Goal: Task Accomplishment & Management: Manage account settings

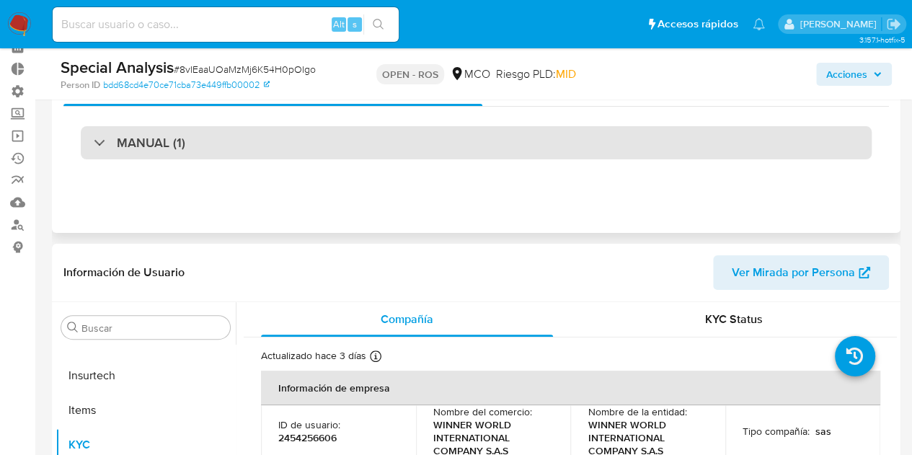
scroll to position [216, 0]
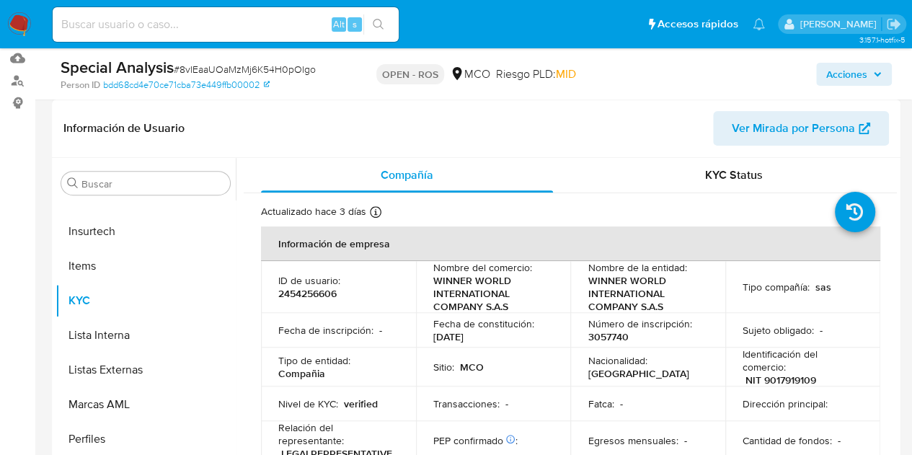
select select "10"
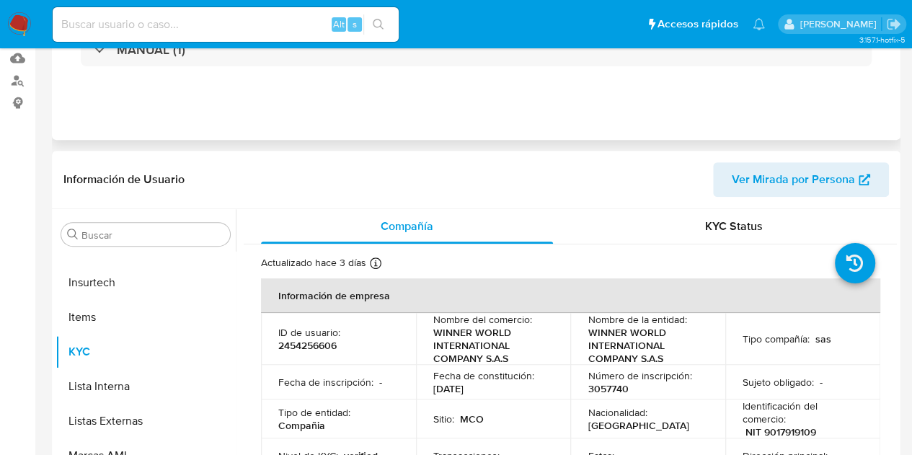
scroll to position [0, 0]
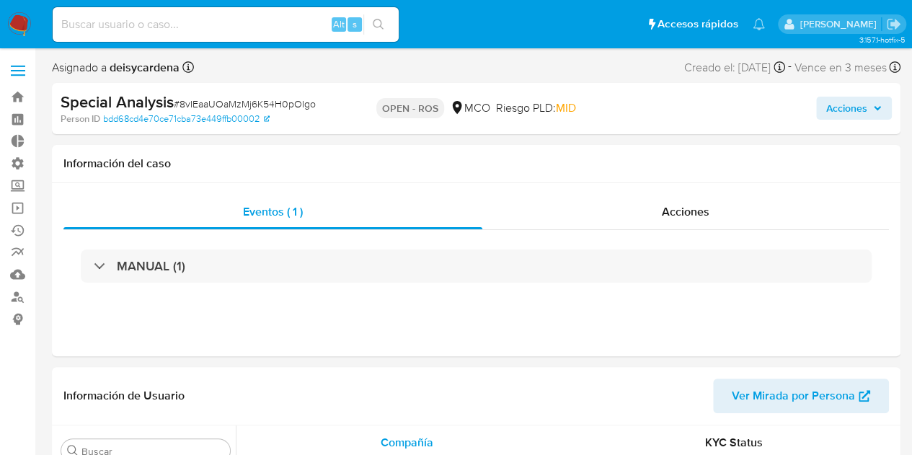
click at [874, 118] on span "Acciones" at bounding box center [854, 108] width 56 height 20
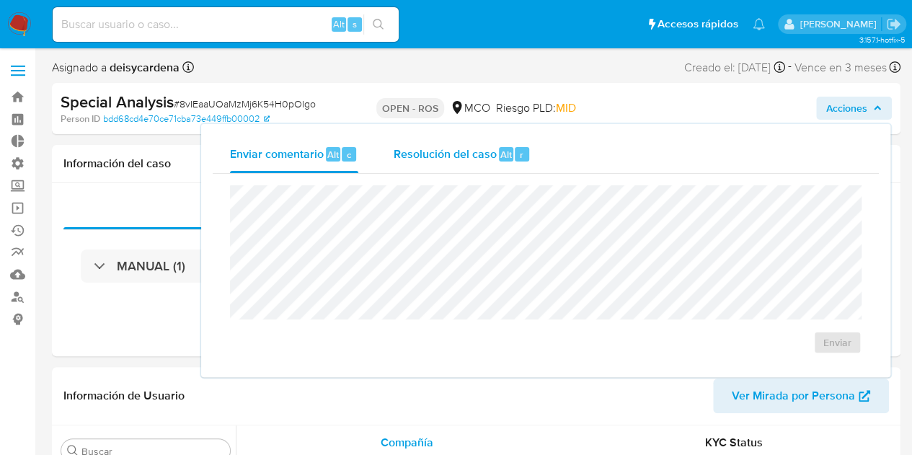
click at [458, 162] on span "Resolución del caso" at bounding box center [444, 154] width 103 height 17
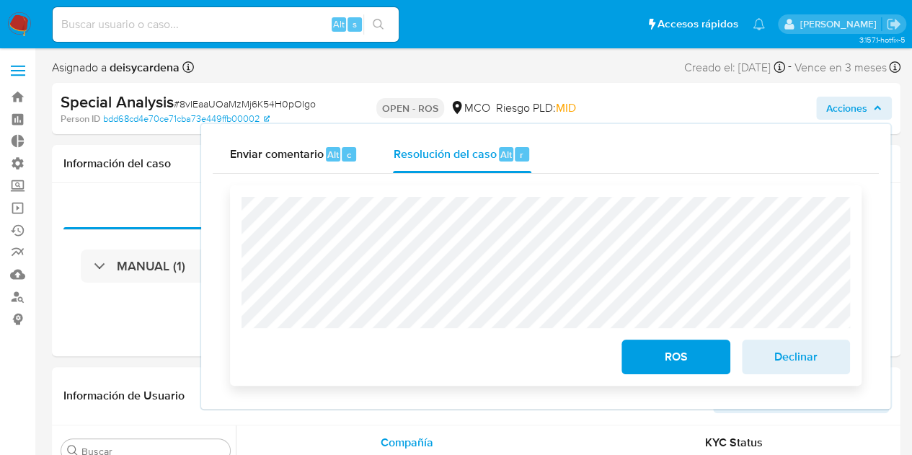
click at [663, 354] on span "ROS" at bounding box center [675, 357] width 71 height 32
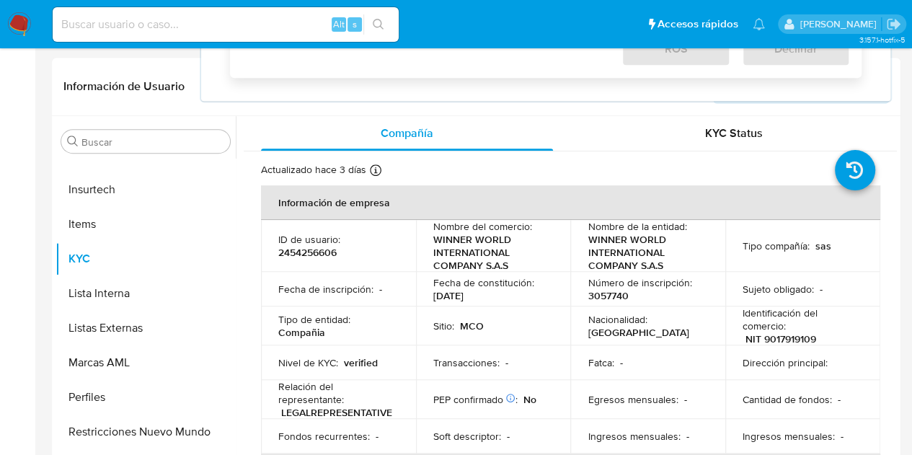
scroll to position [433, 0]
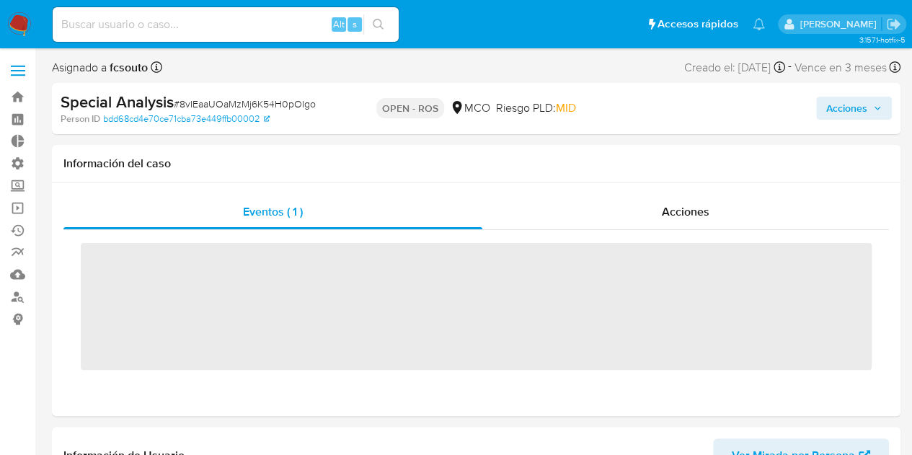
scroll to position [609, 0]
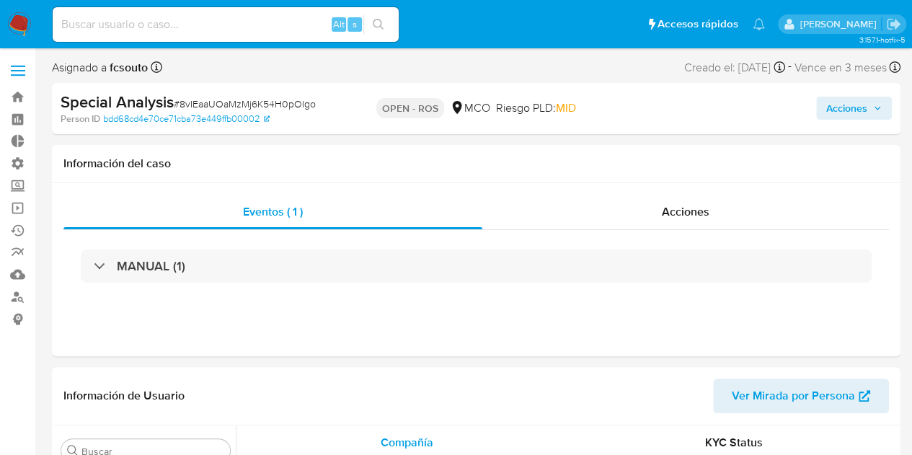
select select "10"
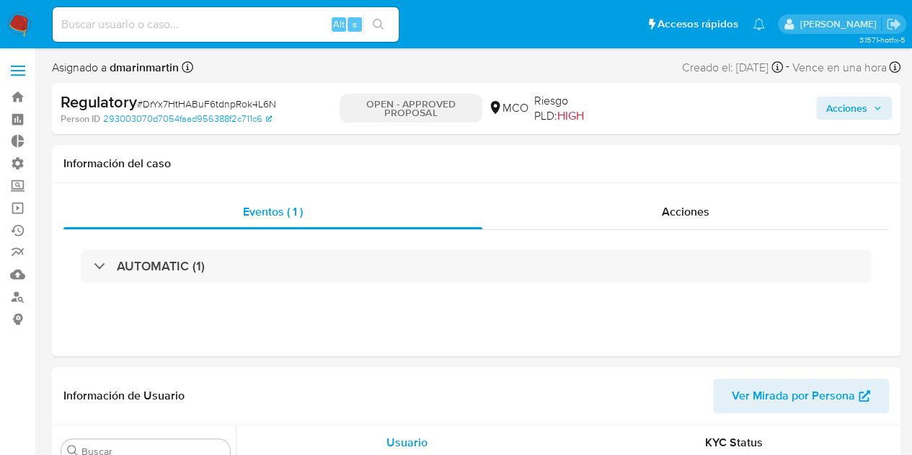
scroll to position [609, 0]
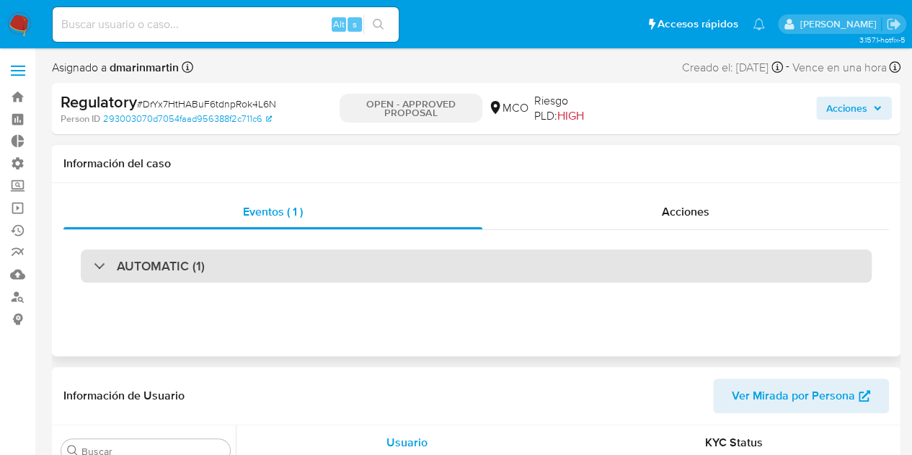
select select "10"
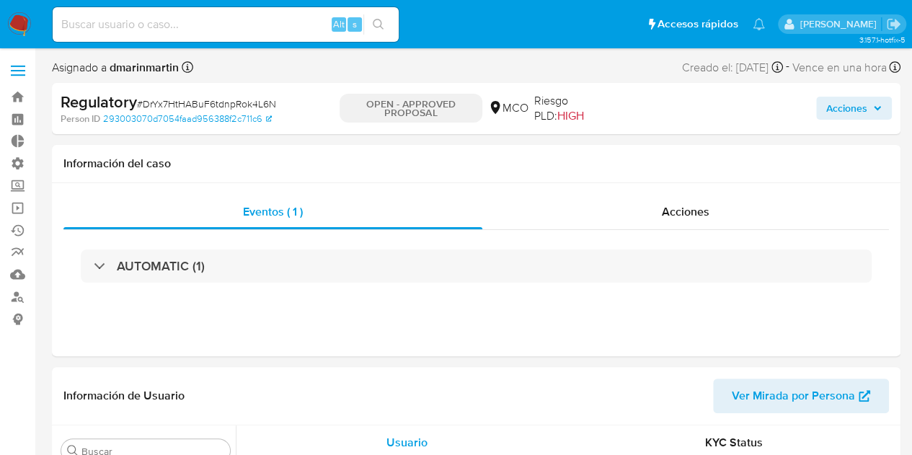
click at [874, 102] on span "Acciones" at bounding box center [854, 108] width 56 height 20
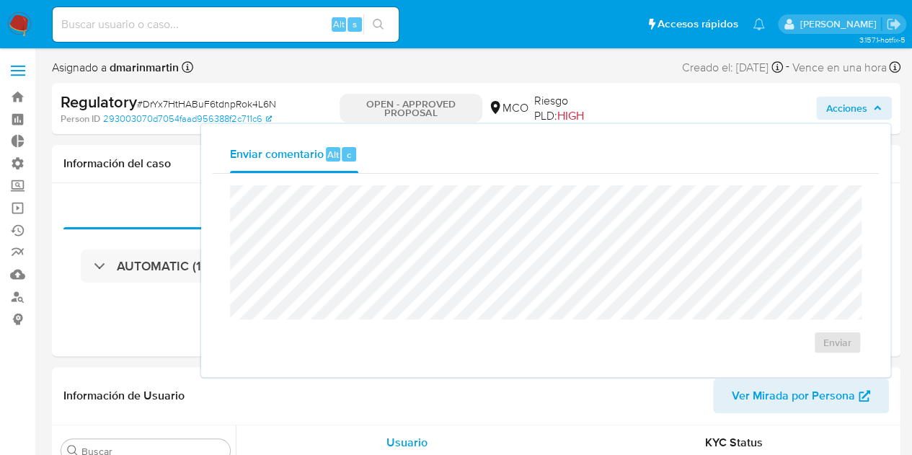
click at [601, 348] on div "Enviar" at bounding box center [546, 269] width 632 height 169
click at [358, 78] on div "Asignado a dmarinmartin Asignado el: 27/08/2025 05:55:47 Creado el: 26/08/2025 …" at bounding box center [476, 70] width 849 height 25
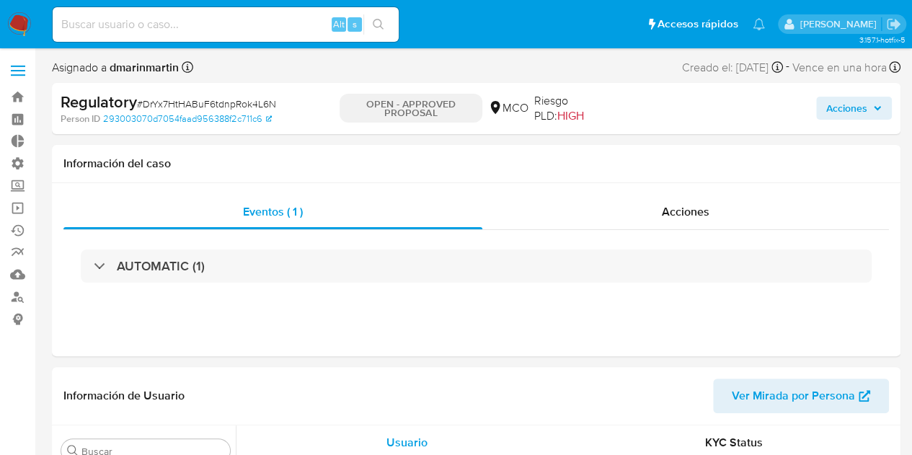
click at [438, 115] on p "OPEN - APPROVED PROPOSAL" at bounding box center [411, 108] width 143 height 29
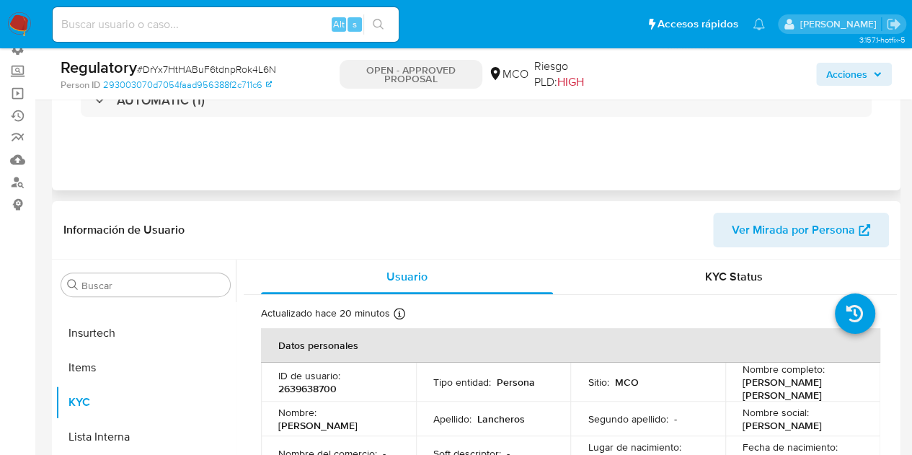
scroll to position [0, 0]
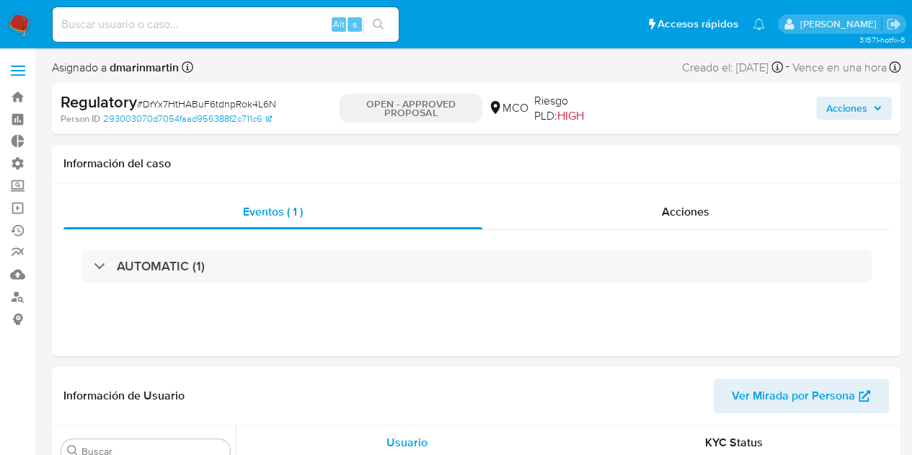
click at [855, 107] on span "Acciones" at bounding box center [846, 108] width 41 height 23
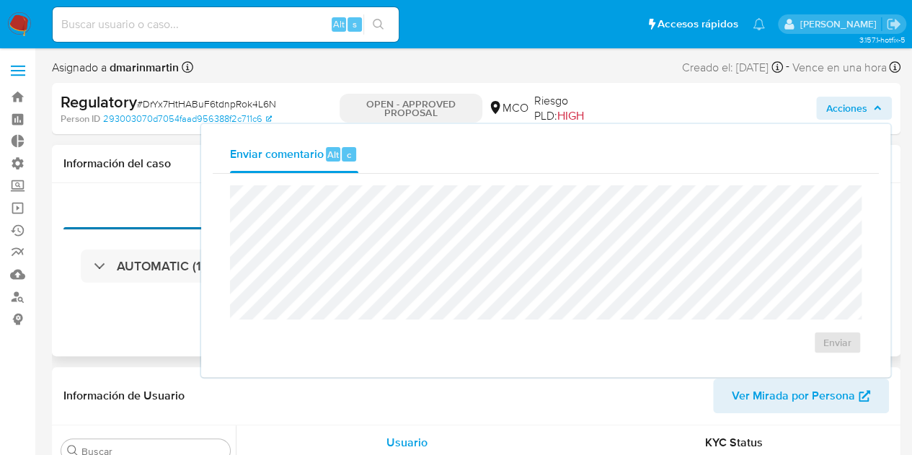
click at [133, 203] on div "Eventos ( 1 )" at bounding box center [272, 212] width 419 height 35
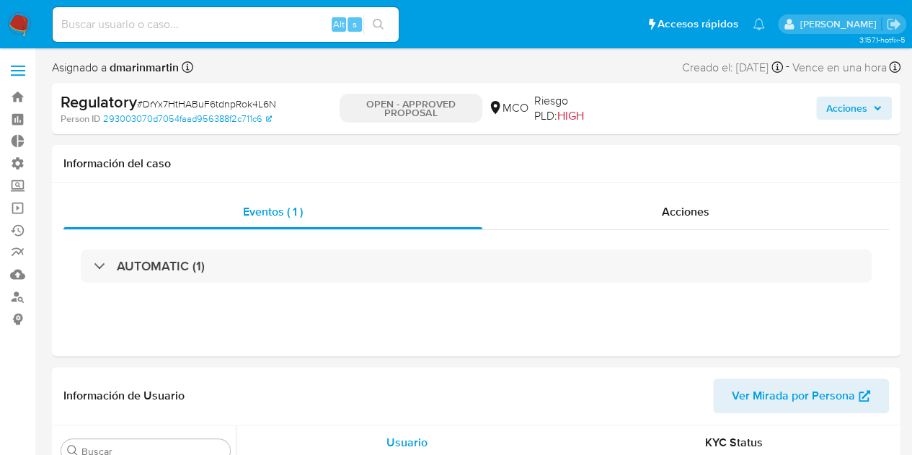
click at [393, 96] on p "OPEN - APPROVED PROPOSAL" at bounding box center [411, 108] width 143 height 29
click at [877, 110] on icon "button" at bounding box center [877, 108] width 9 height 9
select select "10"
click at [286, 217] on span "Eventos ( 1 )" at bounding box center [273, 211] width 60 height 17
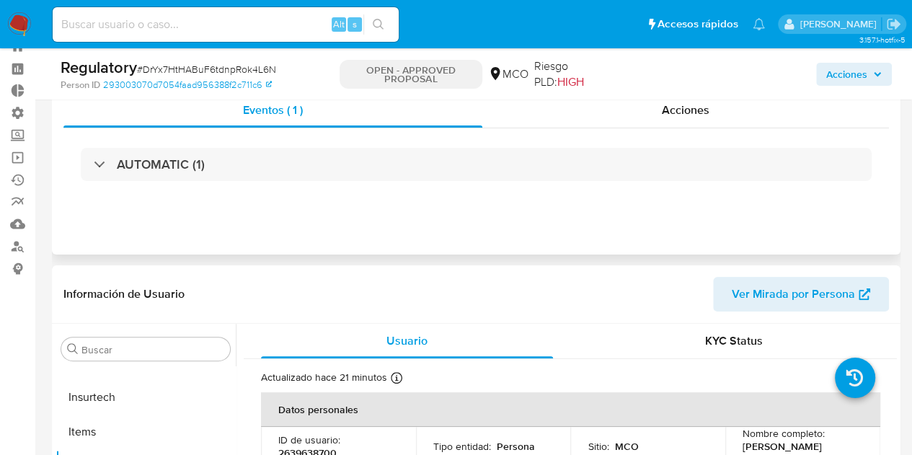
scroll to position [72, 0]
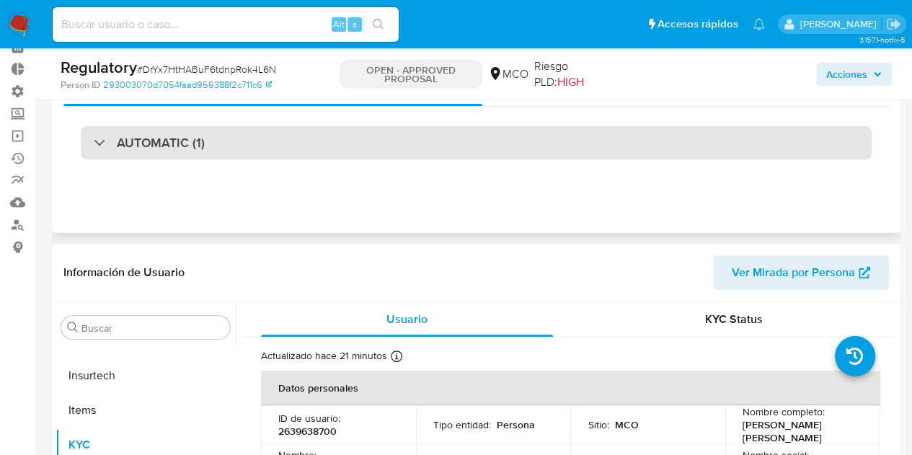
click at [94, 142] on div at bounding box center [94, 142] width 0 height 0
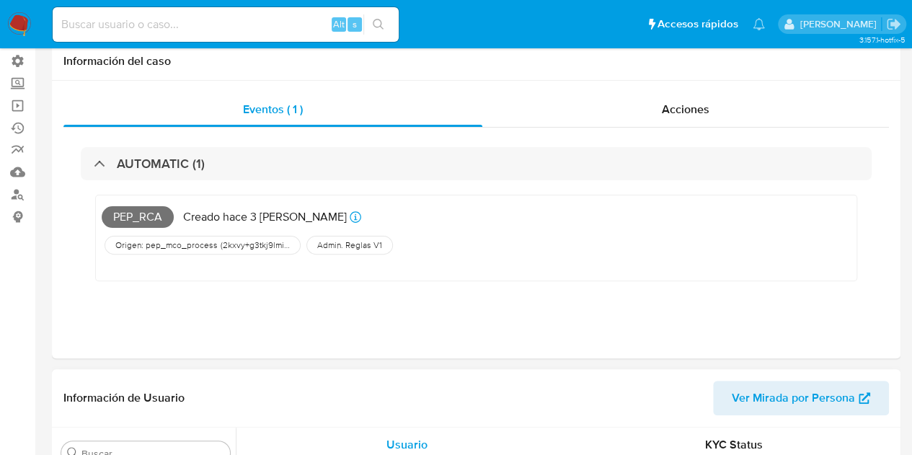
scroll to position [0, 0]
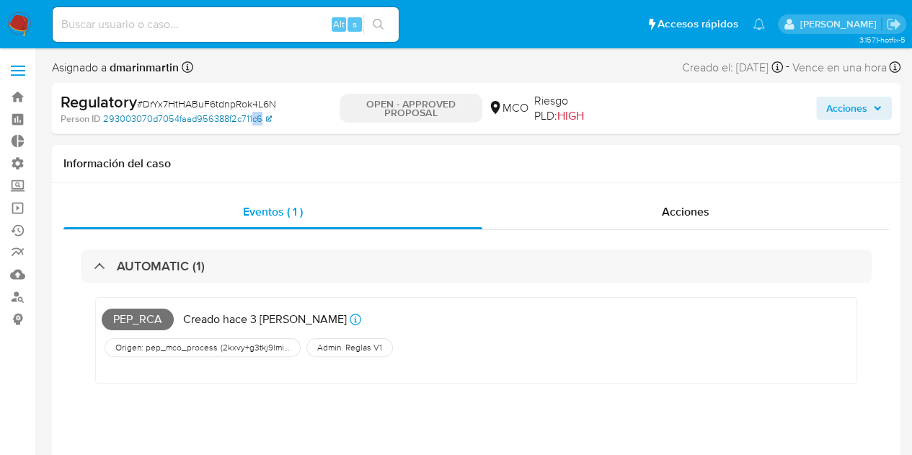
drag, startPoint x: 283, startPoint y: 118, endPoint x: 252, endPoint y: 122, distance: 31.2
click at [252, 122] on div "Person ID 293003070d7054faad956388f2c711c6" at bounding box center [197, 118] width 273 height 13
click at [324, 111] on div "Regulatory # DrYx7HtHABuF6tdnpRok4L6N" at bounding box center [197, 103] width 272 height 22
click at [266, 120] on icon at bounding box center [269, 118] width 6 height 9
click at [167, 30] on input at bounding box center [226, 24] width 346 height 19
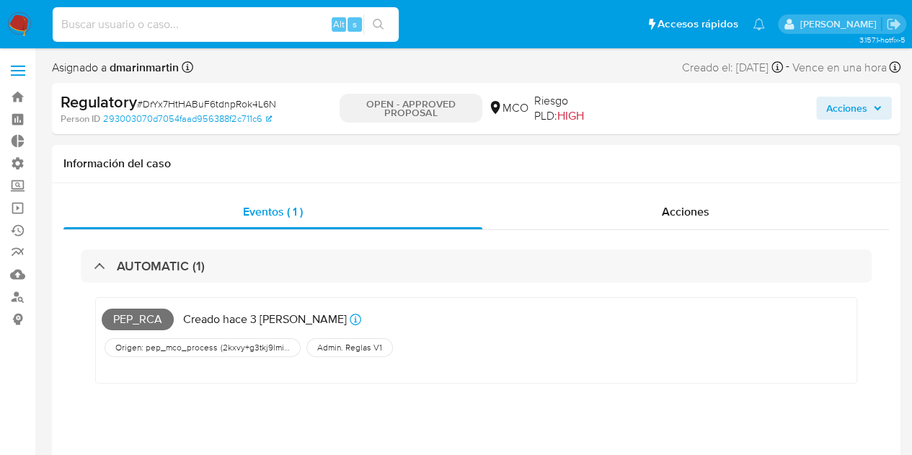
paste input "DrYx7HtHABuF6tdnpRok4L6N"
type input "DrYx7HtHABuF6tdnpRok4L6N"
click at [377, 21] on icon "search-icon" at bounding box center [379, 25] width 12 height 12
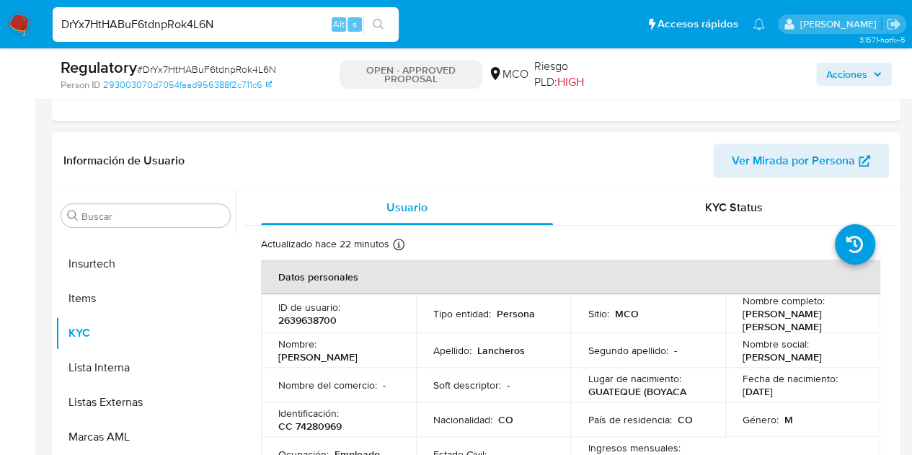
click at [407, 63] on p "OPEN - APPROVED PROPOSAL" at bounding box center [411, 74] width 143 height 29
click at [407, 70] on p "OPEN - APPROVED PROPOSAL" at bounding box center [411, 74] width 143 height 29
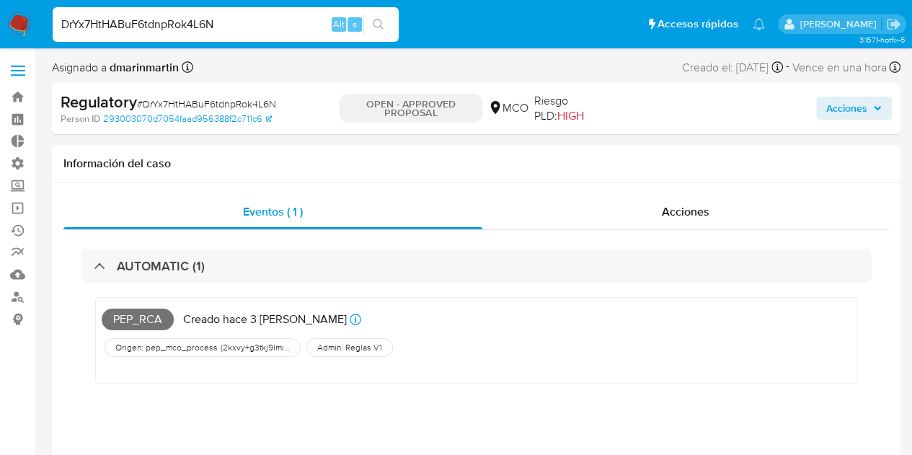
click at [256, 30] on input "DrYx7HtHABuF6tdnpRok4L6N" at bounding box center [226, 24] width 346 height 19
click at [17, 25] on img at bounding box center [19, 24] width 25 height 25
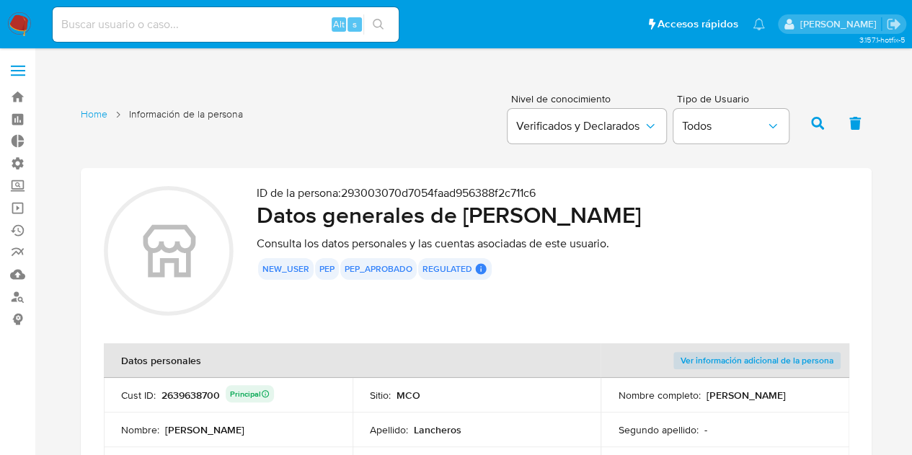
scroll to position [144, 0]
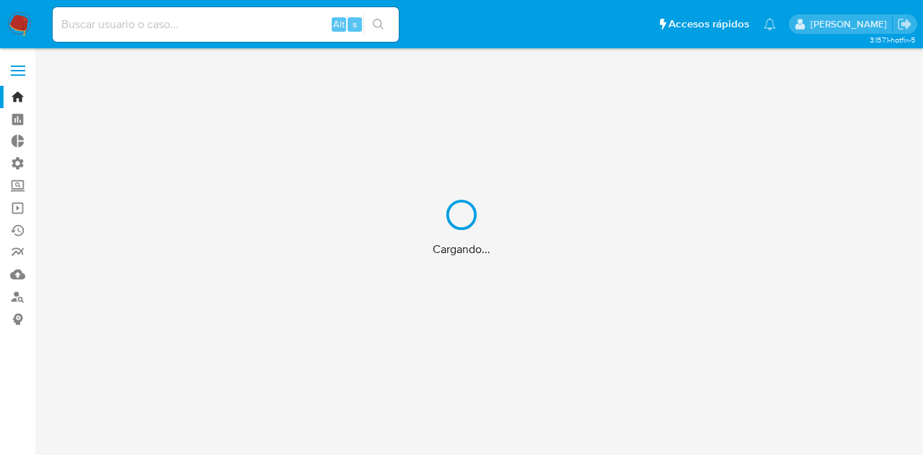
click at [203, 18] on div "Cargando..." at bounding box center [461, 227] width 923 height 455
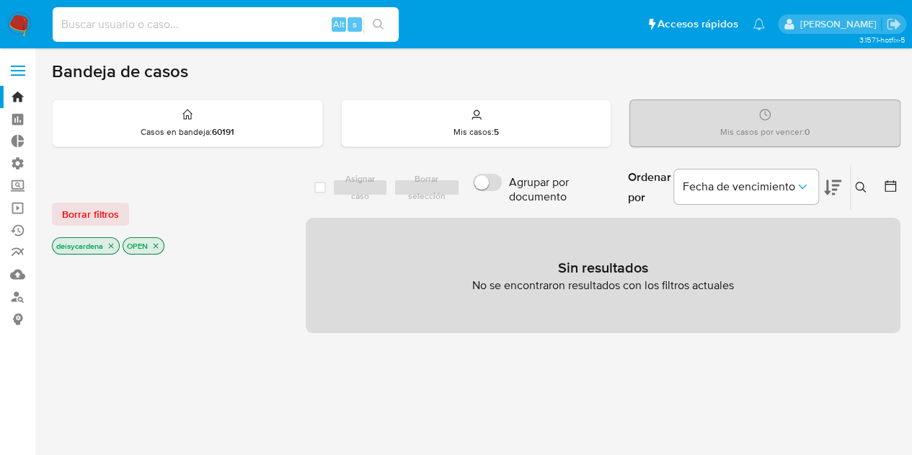
click at [226, 27] on input at bounding box center [226, 24] width 346 height 19
paste input "DrYx7HtHABuF6tdnpRok4L6N"
type input "DrYx7HtHABuF6tdnpRok4L6N"
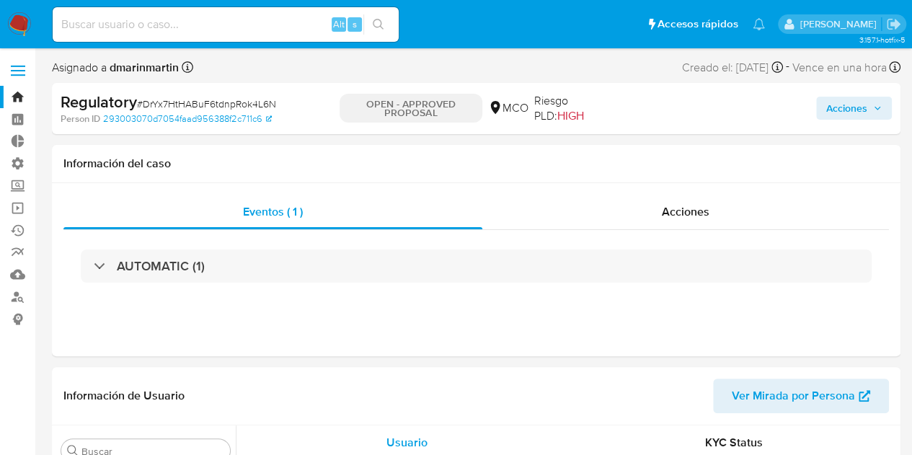
scroll to position [609, 0]
select select "10"
click at [19, 91] on link "Bandeja" at bounding box center [86, 97] width 172 height 22
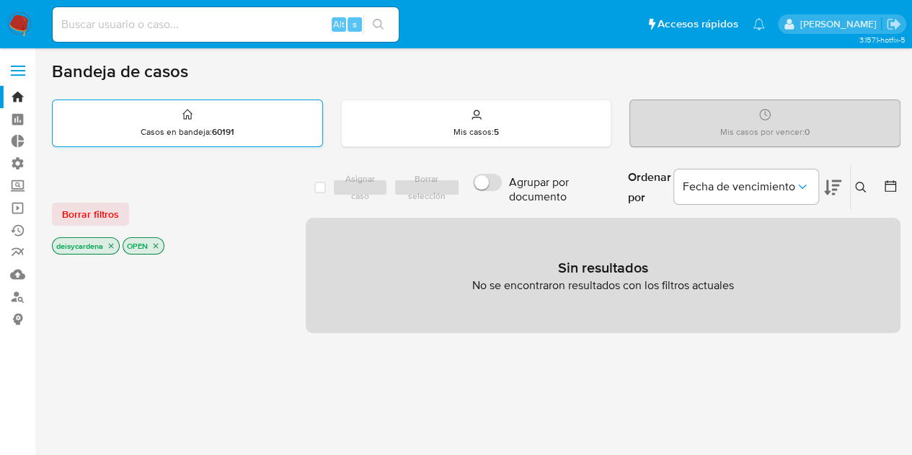
click at [189, 127] on p "Casos en bandeja : 60191" at bounding box center [188, 132] width 94 height 12
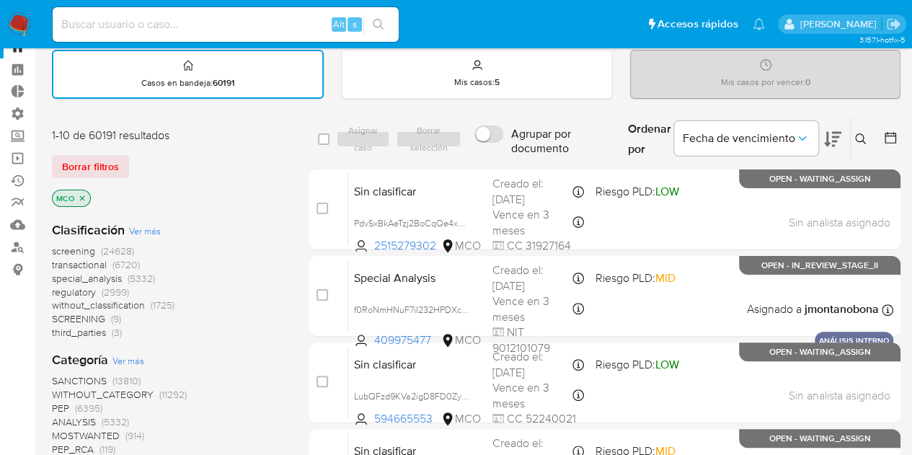
scroll to position [72, 0]
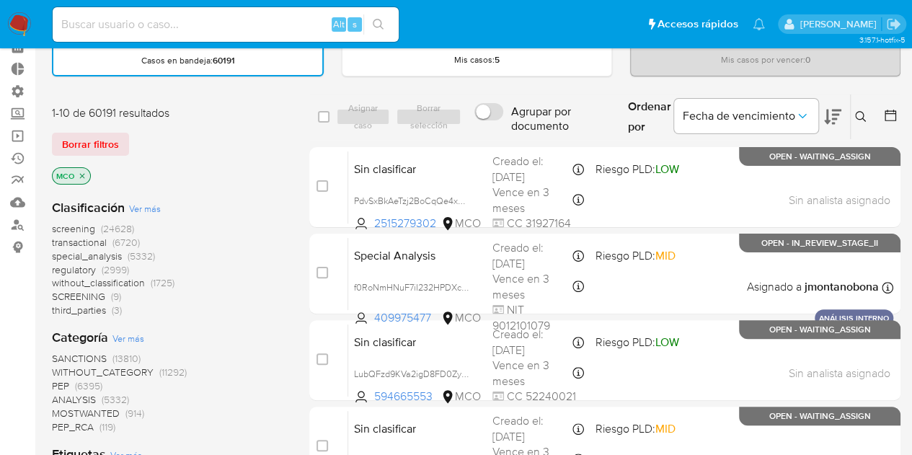
click at [858, 113] on icon at bounding box center [861, 117] width 12 height 12
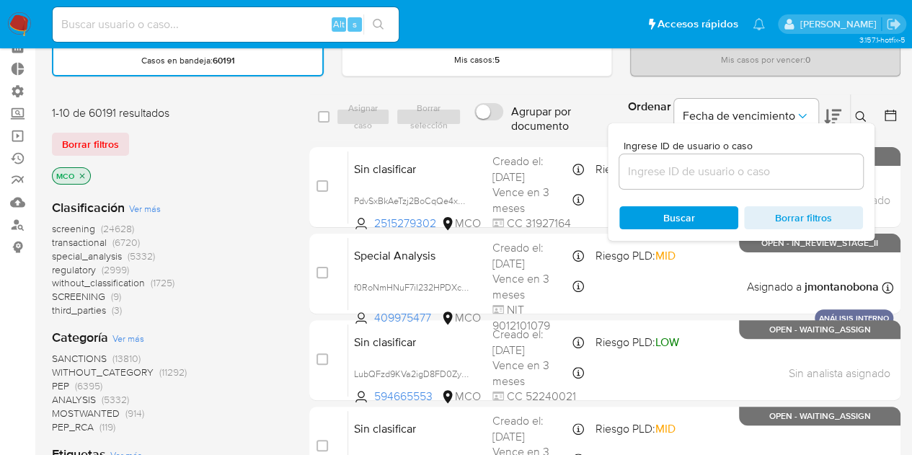
click at [766, 169] on input at bounding box center [741, 171] width 244 height 19
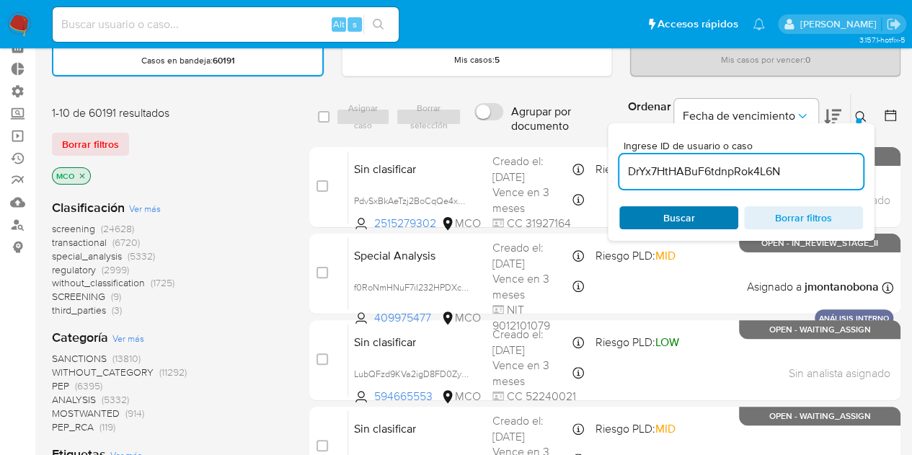
type input "DrYx7HtHABuF6tdnpRok4L6N"
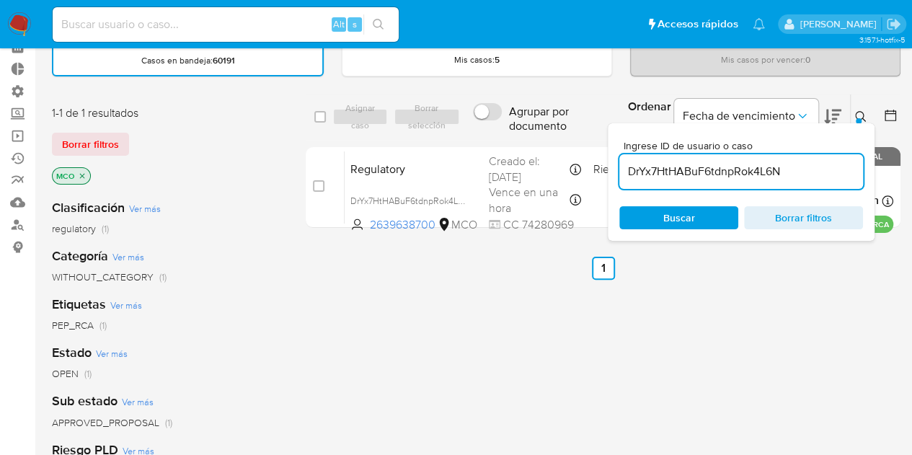
click at [671, 210] on span "Buscar" at bounding box center [679, 217] width 32 height 23
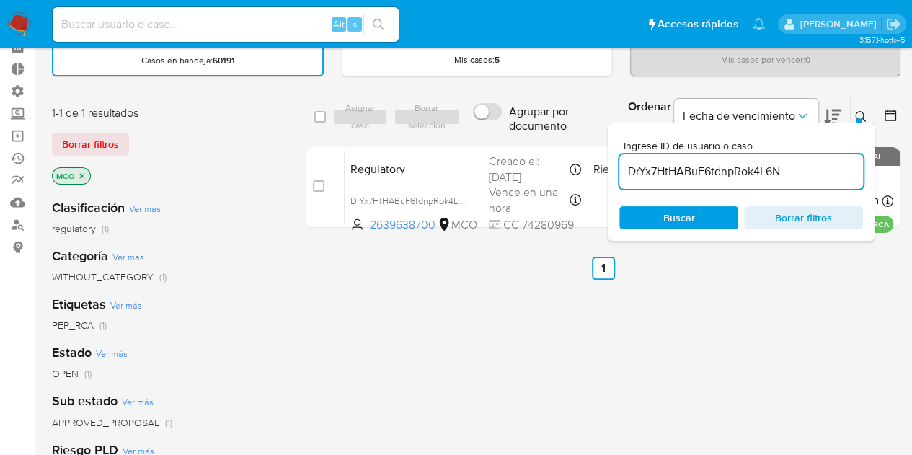
click at [726, 303] on div "select-all-cases-checkbox Asignar caso Borrar selección Agrupar por documento O…" at bounding box center [603, 420] width 595 height 653
click at [797, 84] on div "Bandeja de casos Casos en bandeja : 60191 Mis casos : 5 Mis casos por vencer : …" at bounding box center [476, 367] width 849 height 758
click at [792, 177] on input "DrYx7HtHABuF6tdnpRok4L6N" at bounding box center [741, 171] width 244 height 19
click at [694, 214] on span "Buscar" at bounding box center [678, 218] width 99 height 20
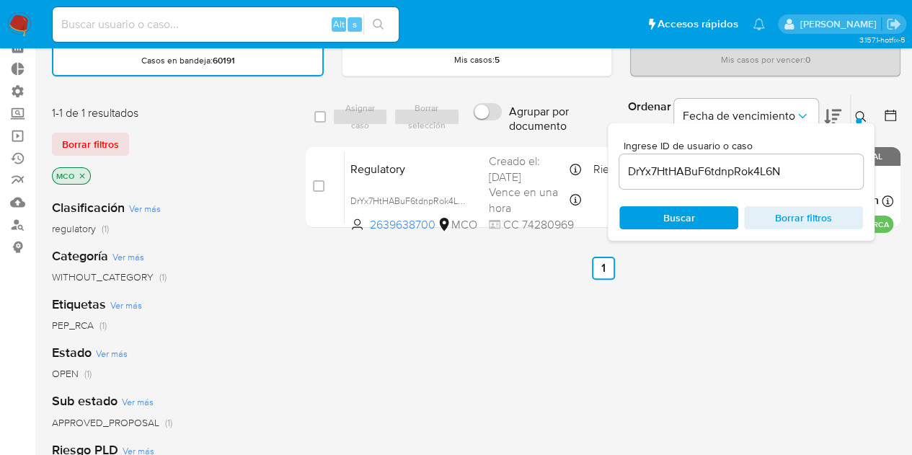
click at [773, 331] on div "select-all-cases-checkbox Asignar caso Borrar selección Agrupar por documento O…" at bounding box center [603, 420] width 595 height 653
click at [895, 123] on button at bounding box center [891, 116] width 17 height 17
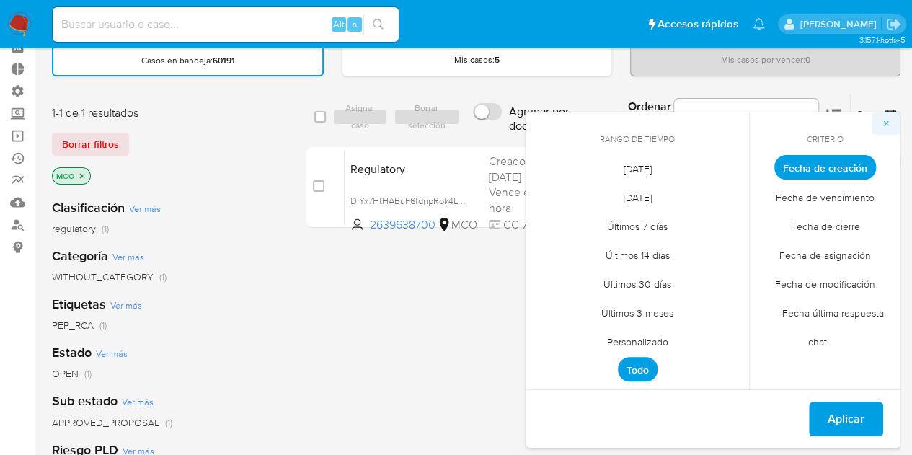
click at [890, 126] on button "button" at bounding box center [886, 123] width 29 height 23
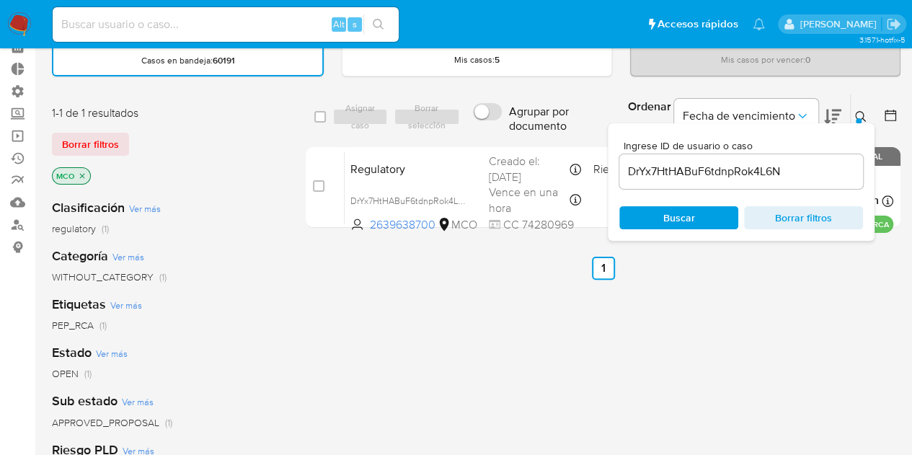
click at [859, 92] on div "Bandeja de casos Casos en bandeja : 60191 Mis casos : 5 Mis casos por vencer : …" at bounding box center [476, 367] width 849 height 758
click at [327, 90] on div "Bandeja de casos Casos en bandeja : 60191 Mis casos : 5 Mis casos por vencer : …" at bounding box center [476, 367] width 849 height 758
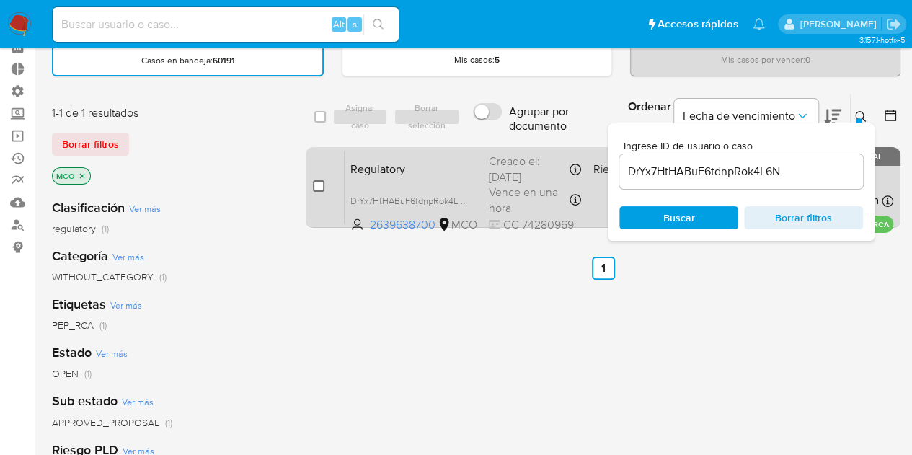
click at [323, 186] on input "checkbox" at bounding box center [319, 186] width 12 height 12
checkbox input "true"
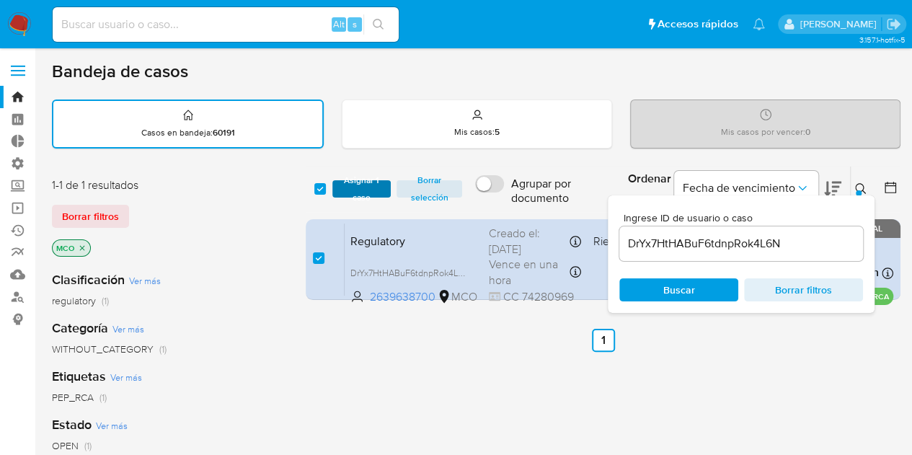
click at [356, 189] on span "Asignar 1 caso" at bounding box center [362, 189] width 45 height 14
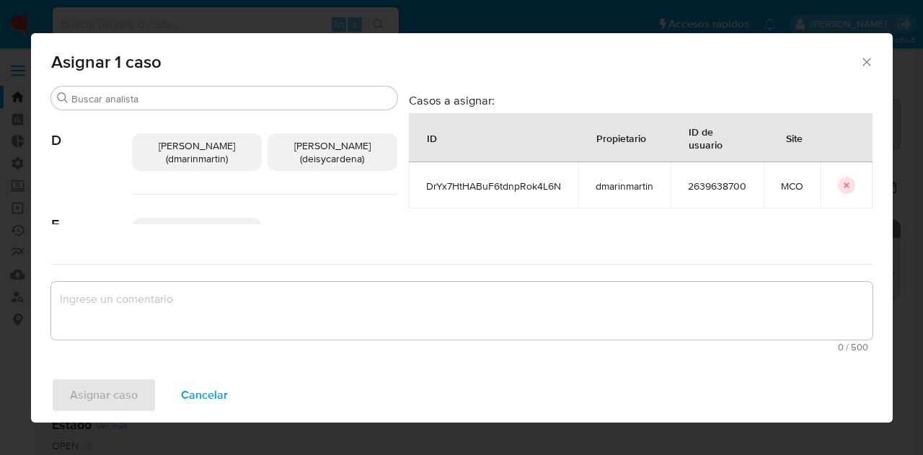
click at [332, 151] on span "Deisy Esperanza Cardenas (deisycardena)" at bounding box center [332, 151] width 76 height 27
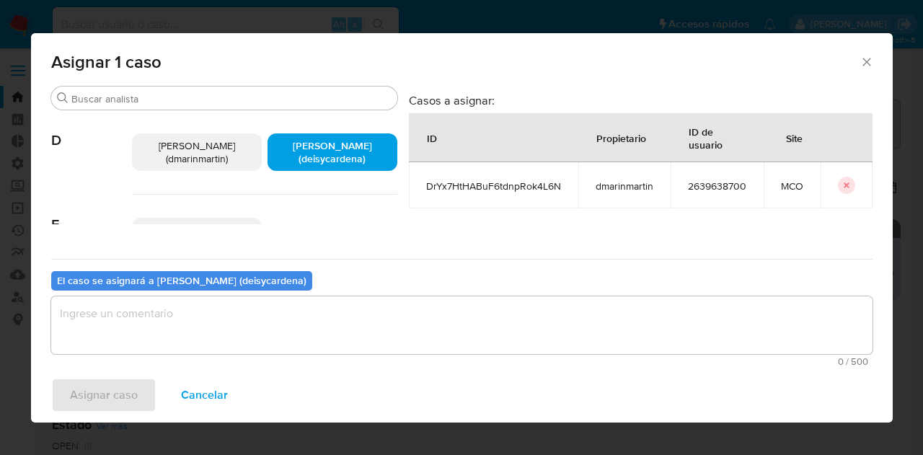
click at [333, 166] on span "Deisy Esperanza Cardenas (deisycardena)" at bounding box center [332, 151] width 79 height 27
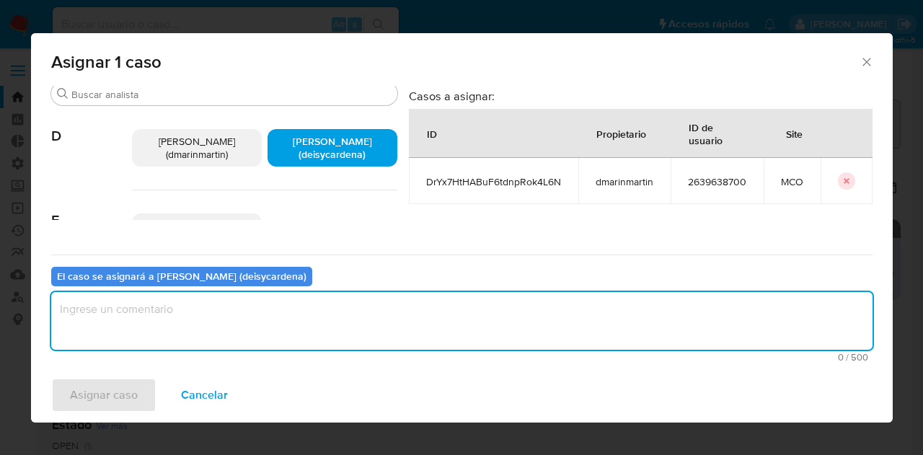
click at [362, 314] on textarea "assign-modal" at bounding box center [461, 321] width 821 height 58
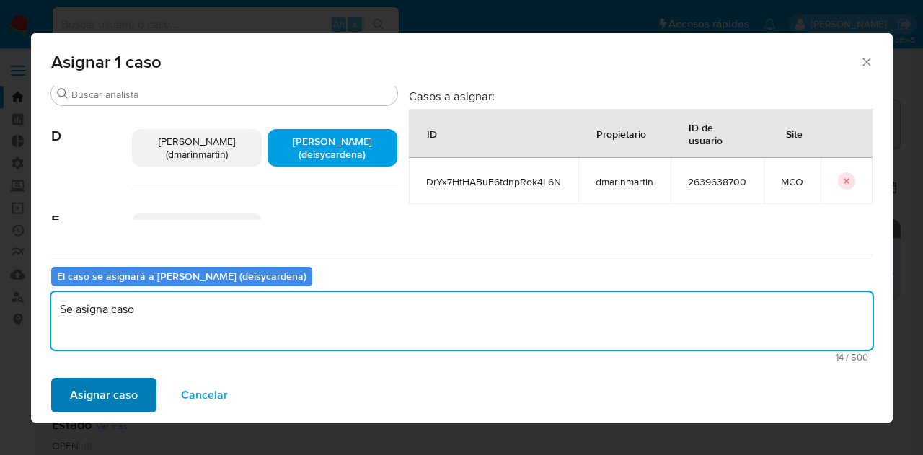
type textarea "Se asigna caso"
click at [111, 386] on span "Asignar caso" at bounding box center [104, 395] width 68 height 32
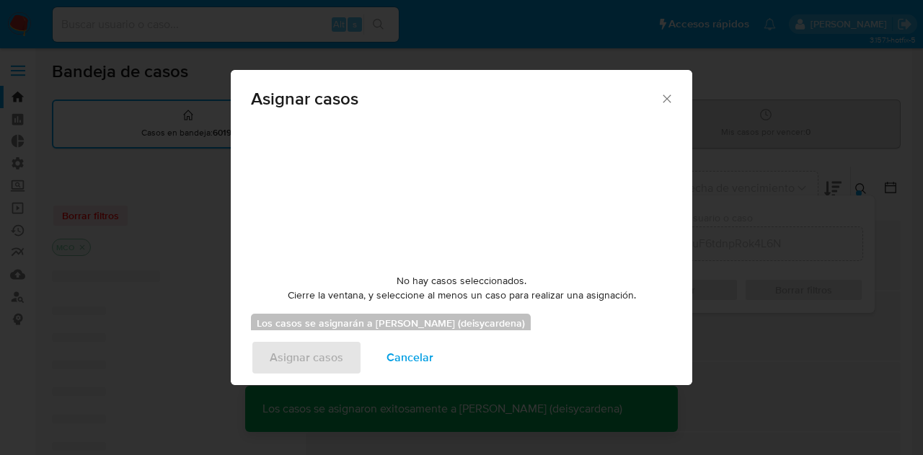
checkbox input "false"
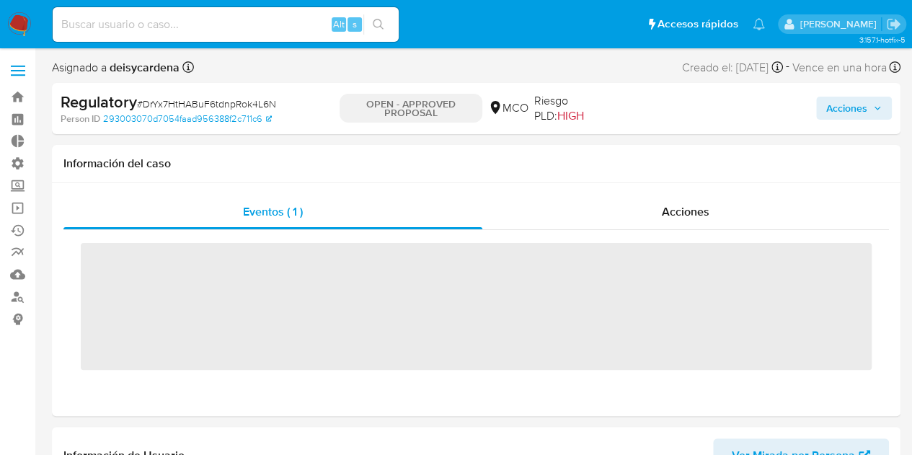
scroll to position [609, 0]
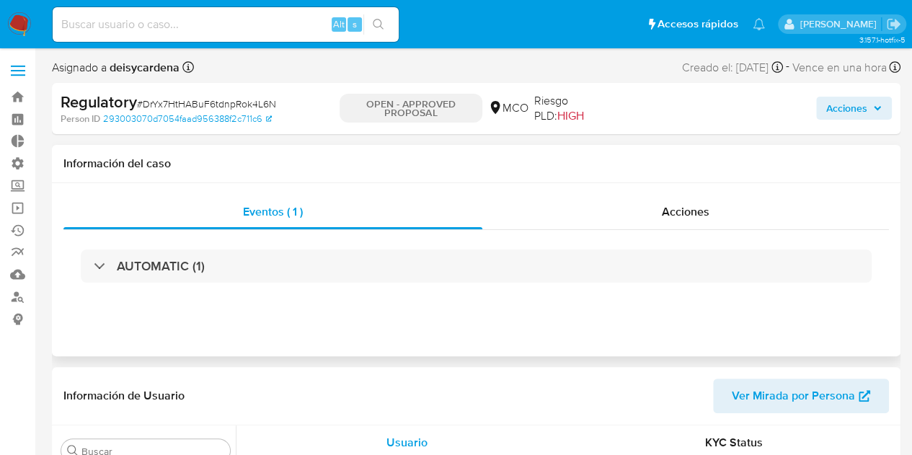
select select "10"
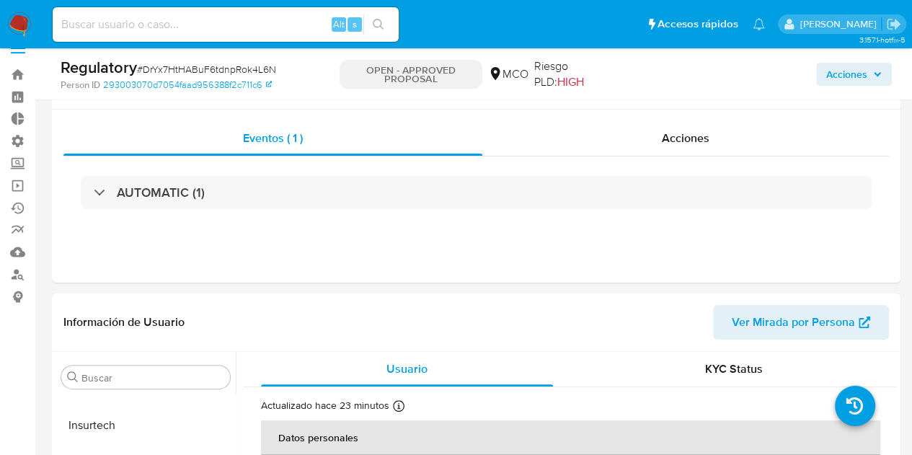
scroll to position [0, 0]
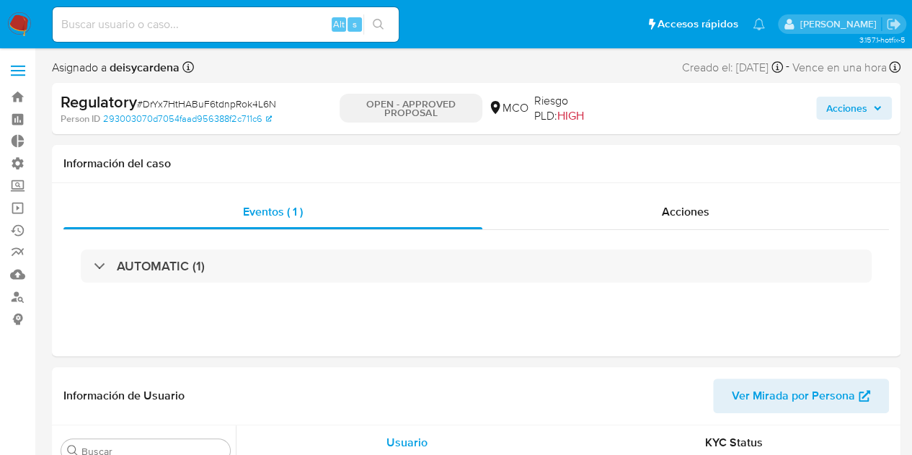
click at [875, 104] on icon "button" at bounding box center [877, 108] width 9 height 9
click at [861, 110] on span "Acciones" at bounding box center [846, 108] width 41 height 23
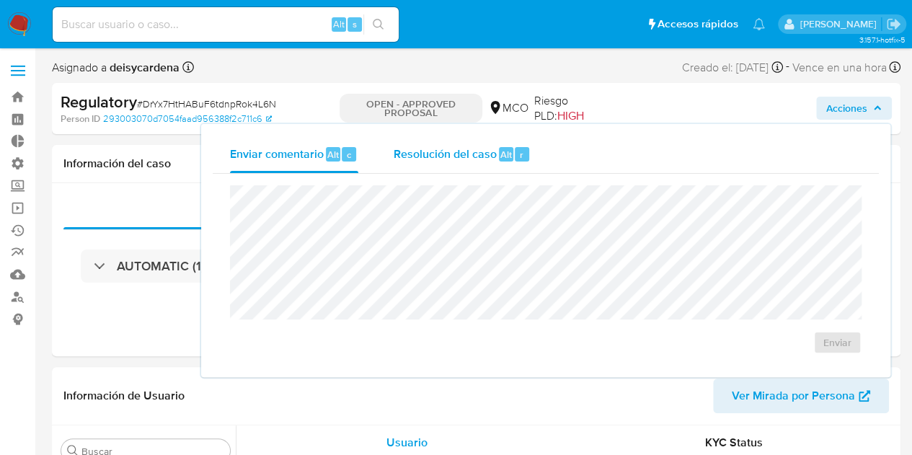
click at [449, 156] on span "Resolución del caso" at bounding box center [444, 154] width 103 height 17
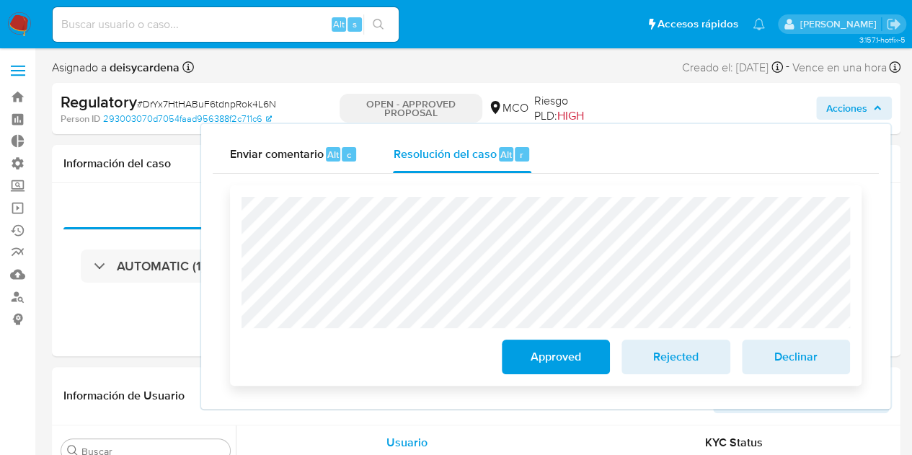
click at [575, 361] on span "Approved" at bounding box center [556, 357] width 71 height 32
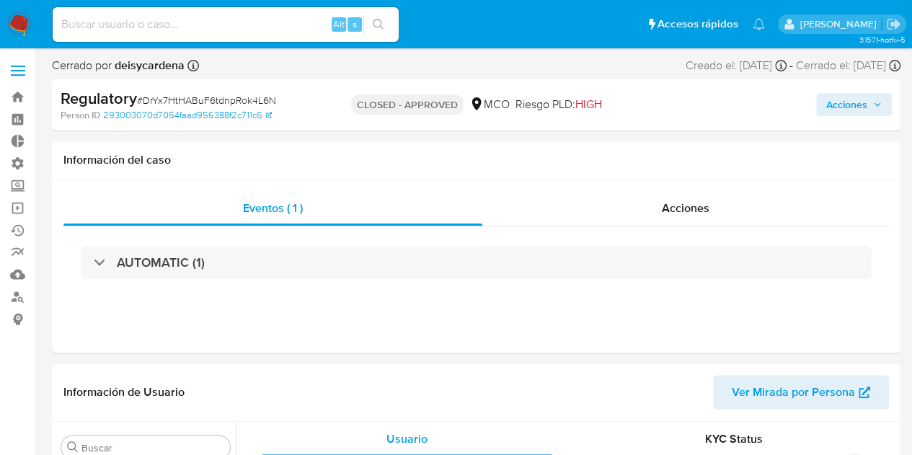
scroll to position [609, 0]
select select "10"
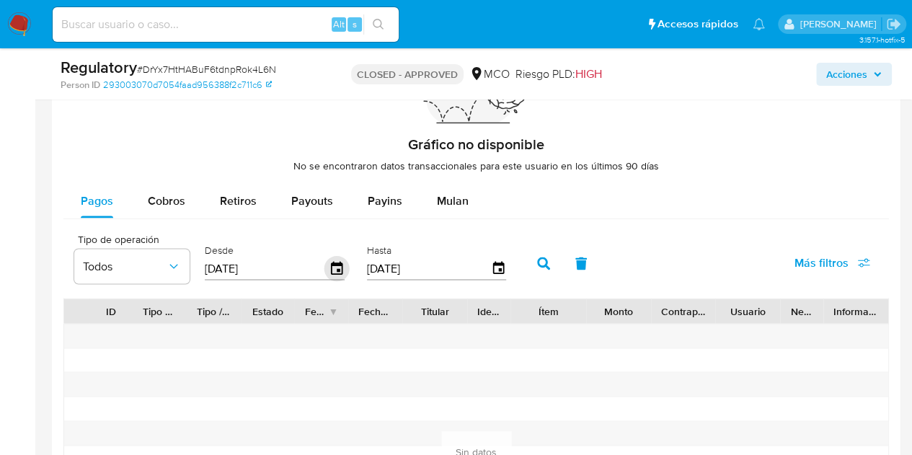
scroll to position [1298, 0]
